Goal: Book appointment/travel/reservation

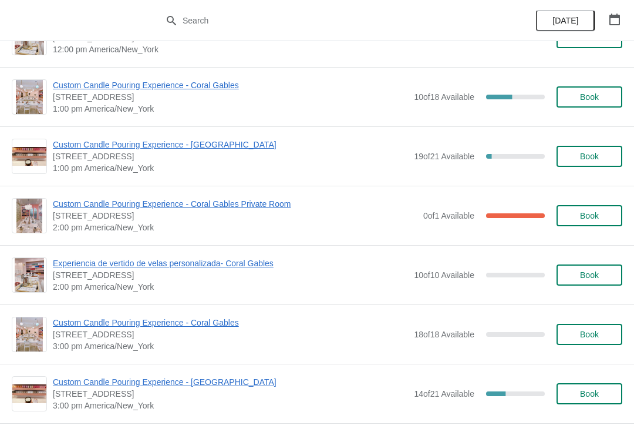
scroll to position [278, 0]
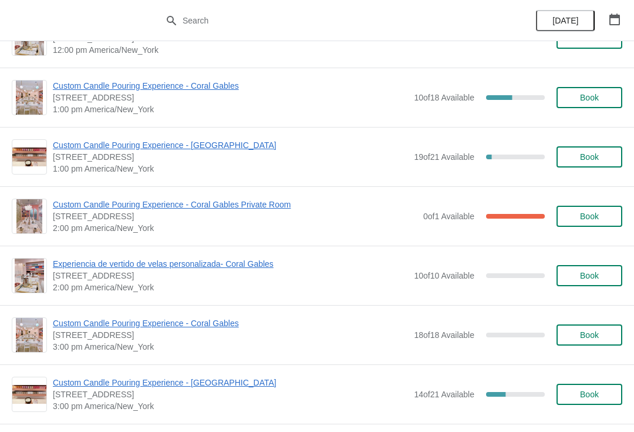
click at [66, 143] on span "Custom Candle Pouring Experience - [GEOGRAPHIC_DATA]" at bounding box center [230, 145] width 355 height 12
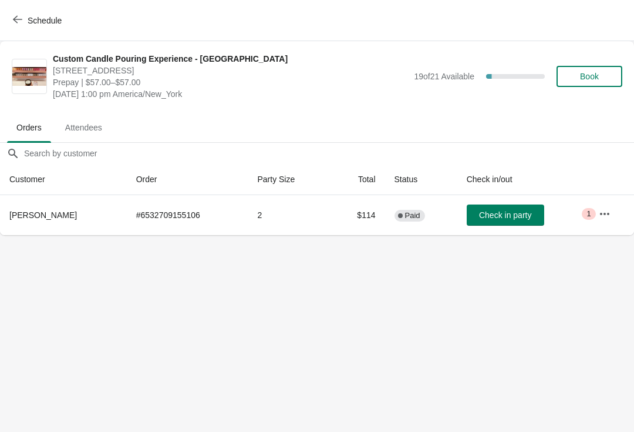
click at [16, 19] on icon "button" at bounding box center [17, 19] width 9 height 9
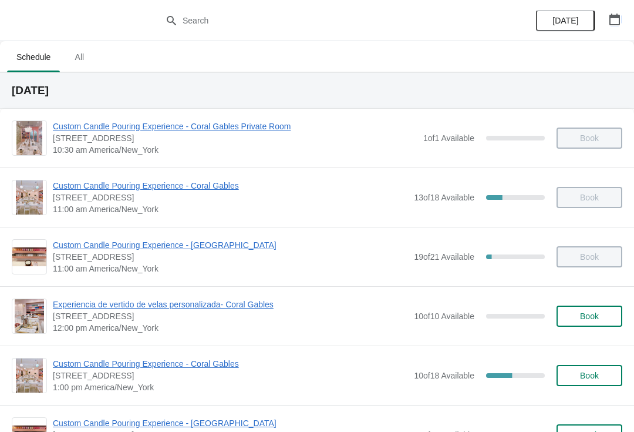
click at [609, 18] on icon "button" at bounding box center [615, 20] width 12 height 12
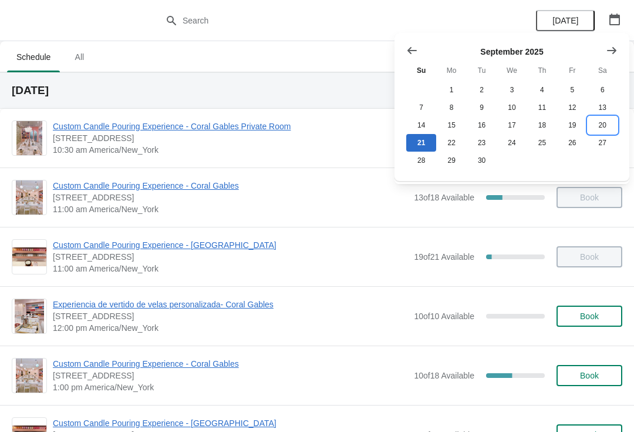
click at [600, 125] on button "20" at bounding box center [603, 125] width 30 height 18
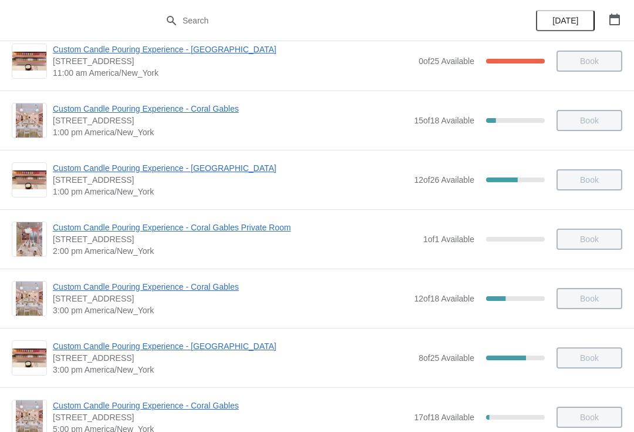
scroll to position [195, 0]
click at [72, 173] on span "Custom Candle Pouring Experience - [GEOGRAPHIC_DATA]" at bounding box center [230, 169] width 355 height 12
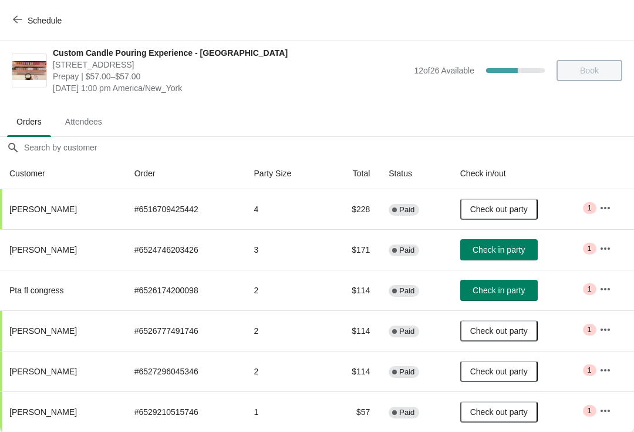
scroll to position [6, 0]
click at [491, 253] on span "Check in party" at bounding box center [499, 249] width 52 height 9
click at [515, 251] on span "Check out party" at bounding box center [500, 249] width 58 height 9
click at [607, 240] on button "button" at bounding box center [605, 248] width 21 height 21
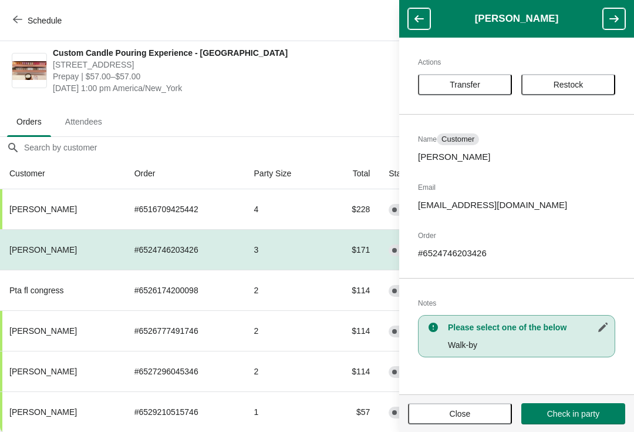
click at [457, 89] on span "Transfer" at bounding box center [465, 84] width 31 height 9
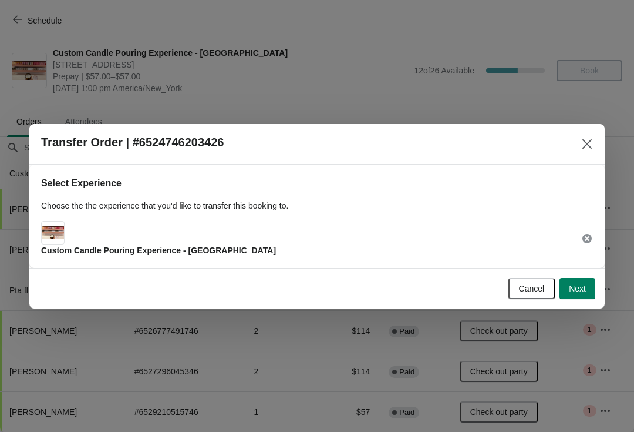
click at [586, 297] on button "Next" at bounding box center [578, 288] width 36 height 21
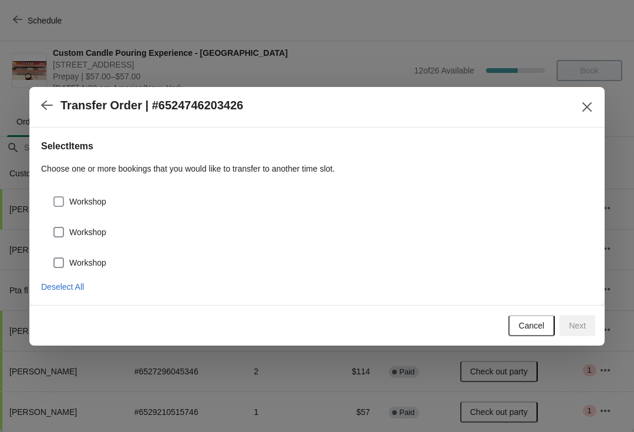
click at [64, 193] on label "Workshop" at bounding box center [79, 201] width 53 height 16
click at [54, 196] on input "Workshop" at bounding box center [53, 196] width 1 height 1
checkbox input "true"
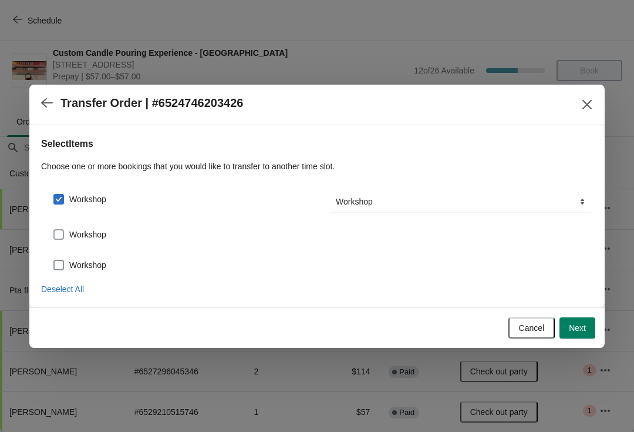
click at [65, 226] on label "Workshop" at bounding box center [79, 234] width 53 height 16
click at [54, 229] on input "Workshop" at bounding box center [53, 229] width 1 height 1
checkbox input "true"
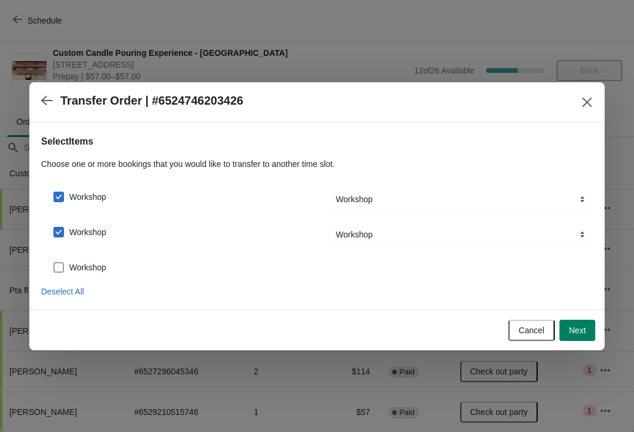
click at [70, 266] on span "Workshop" at bounding box center [87, 267] width 37 height 12
click at [54, 263] on input "Workshop" at bounding box center [53, 262] width 1 height 1
checkbox input "true"
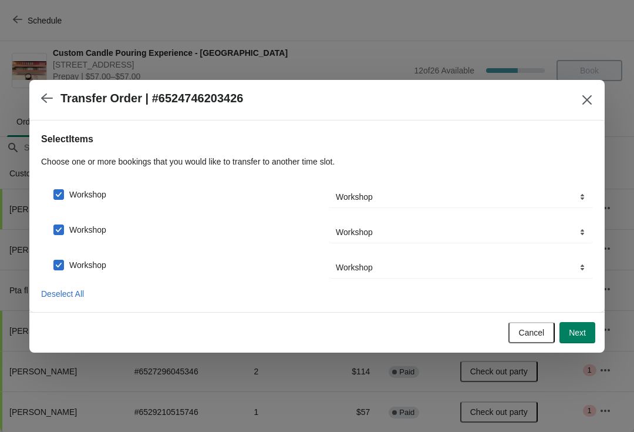
click at [580, 332] on span "Next" at bounding box center [577, 332] width 17 height 9
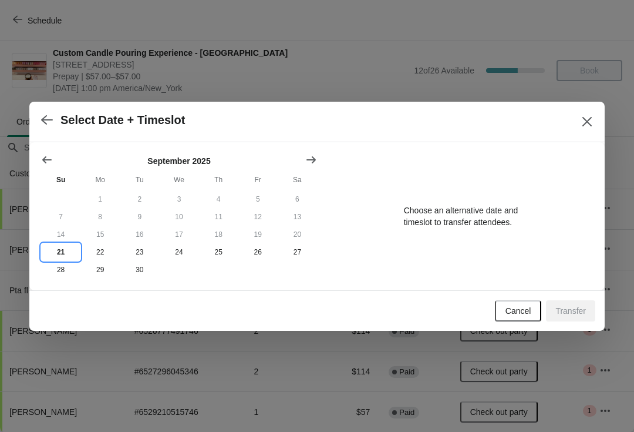
click at [63, 245] on button "21" at bounding box center [60, 252] width 39 height 18
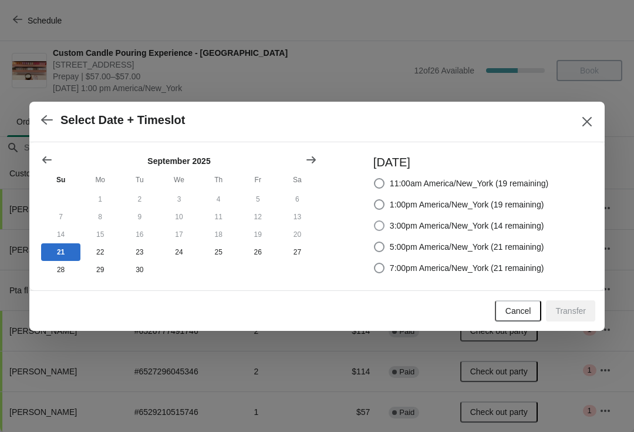
click at [380, 224] on span at bounding box center [379, 225] width 11 height 11
click at [375, 221] on input "3:00pm America/New_York (14 remaining)" at bounding box center [374, 220] width 1 height 1
radio input "true"
click at [381, 205] on span at bounding box center [379, 204] width 11 height 11
click at [375, 200] on input "1:00pm America/New_York (19 remaining)" at bounding box center [374, 199] width 1 height 1
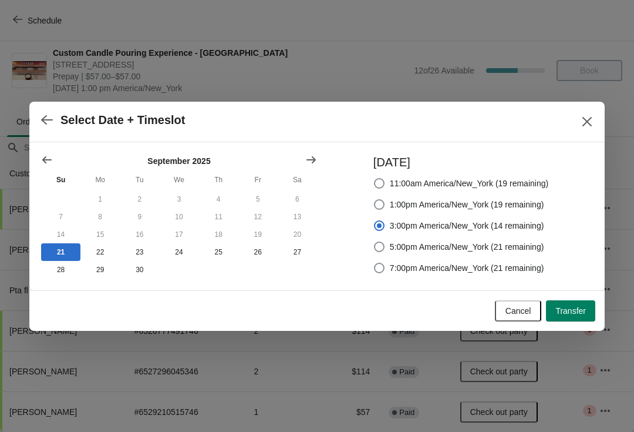
radio input "true"
click at [577, 315] on span "Transfer" at bounding box center [571, 310] width 31 height 9
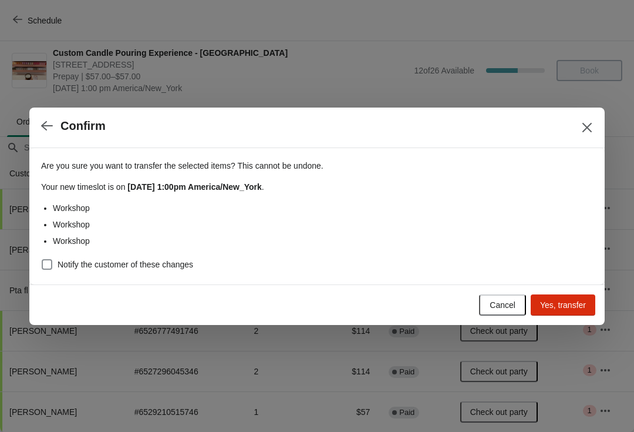
click at [572, 310] on span "Yes, transfer" at bounding box center [563, 304] width 46 height 9
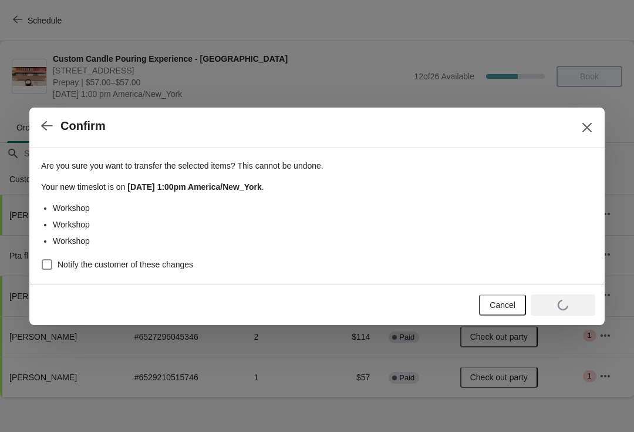
scroll to position [0, 0]
